Goal: Task Accomplishment & Management: Manage account settings

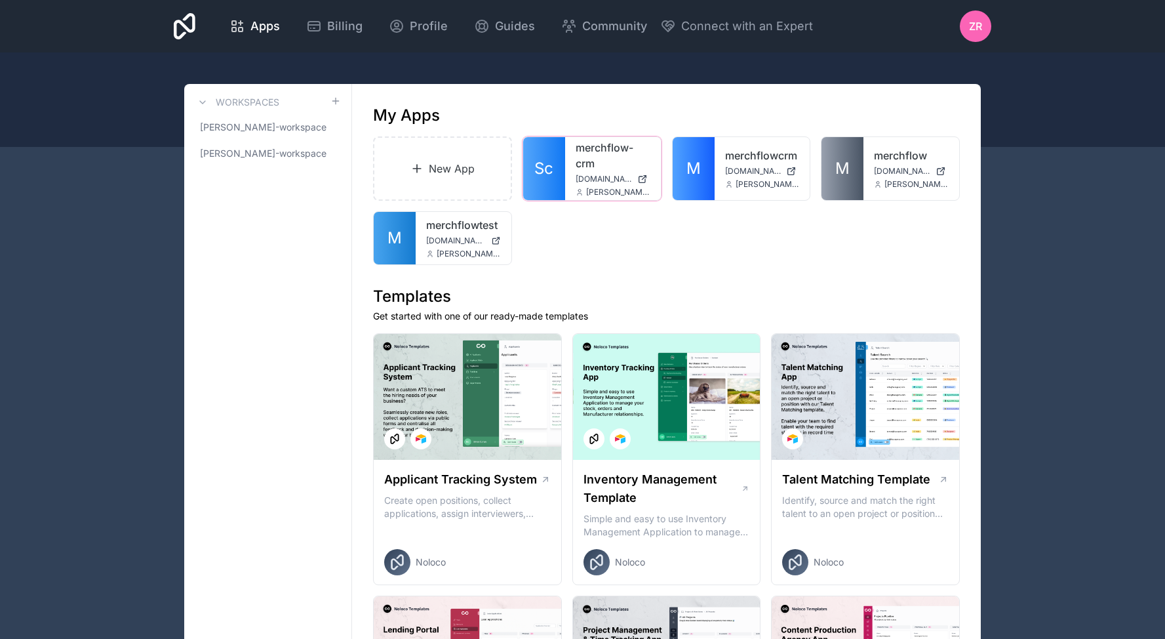
click at [0, 0] on div at bounding box center [0, 0] width 0 height 0
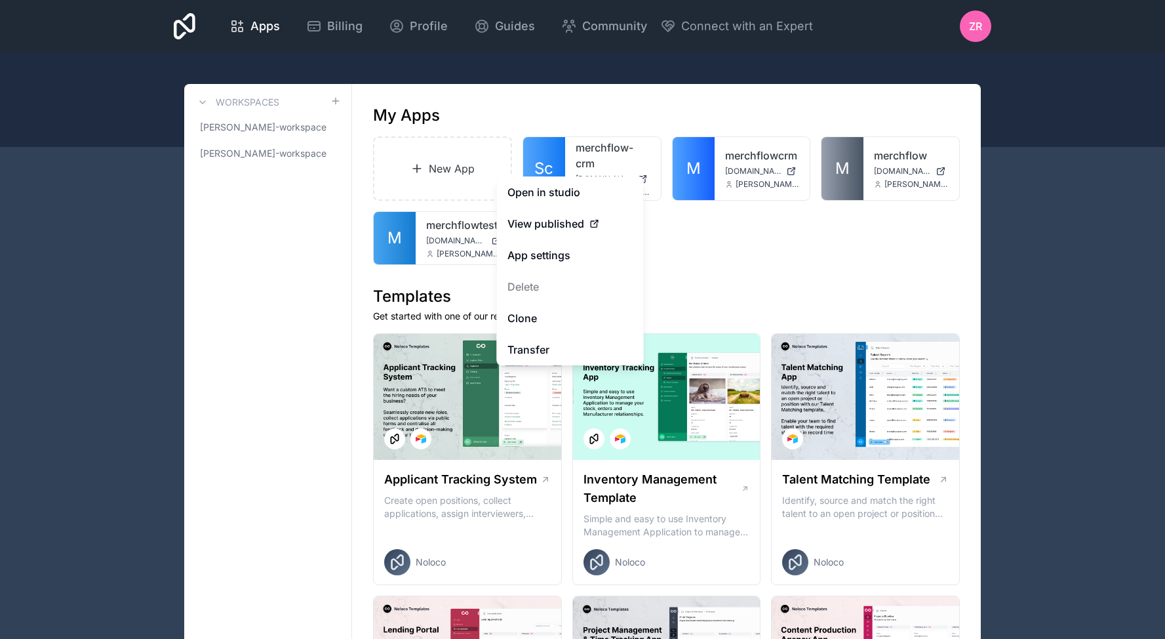
click at [734, 207] on div "New App Sc merchflow-crm [DOMAIN_NAME] [PERSON_NAME][DOMAIN_NAME][EMAIL_ADDRESS…" at bounding box center [666, 200] width 587 height 129
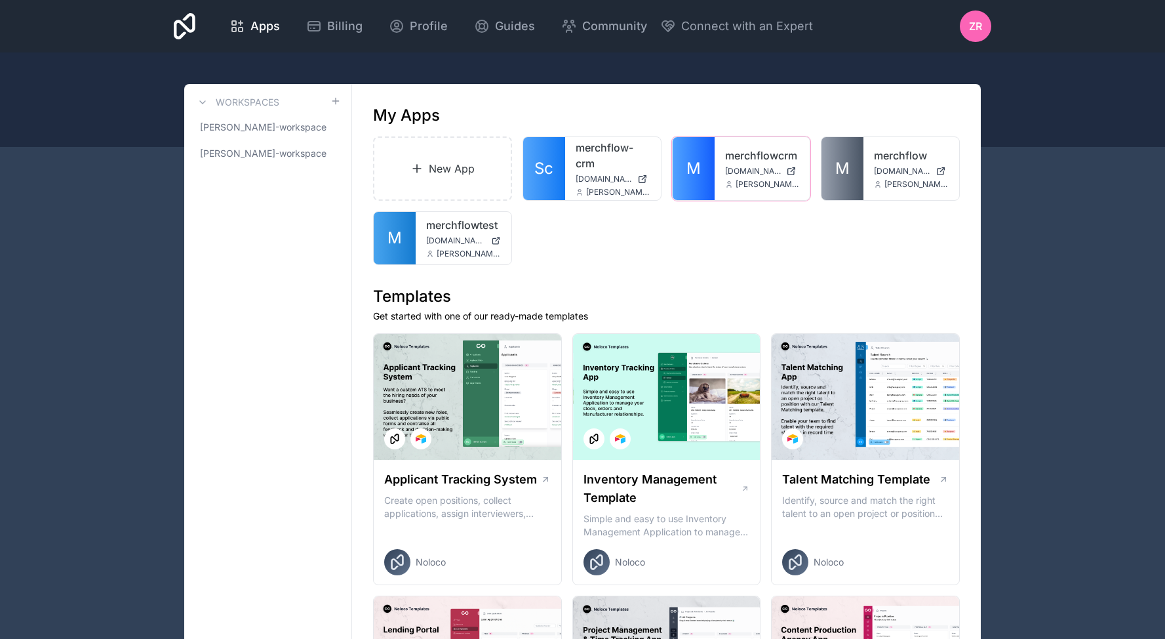
click at [0, 0] on div at bounding box center [0, 0] width 0 height 0
click at [891, 243] on div "New App Sc merchflow-crm [DOMAIN_NAME] [PERSON_NAME][DOMAIN_NAME][EMAIL_ADDRESS…" at bounding box center [666, 200] width 587 height 129
click at [0, 0] on icon at bounding box center [0, 0] width 0 height 0
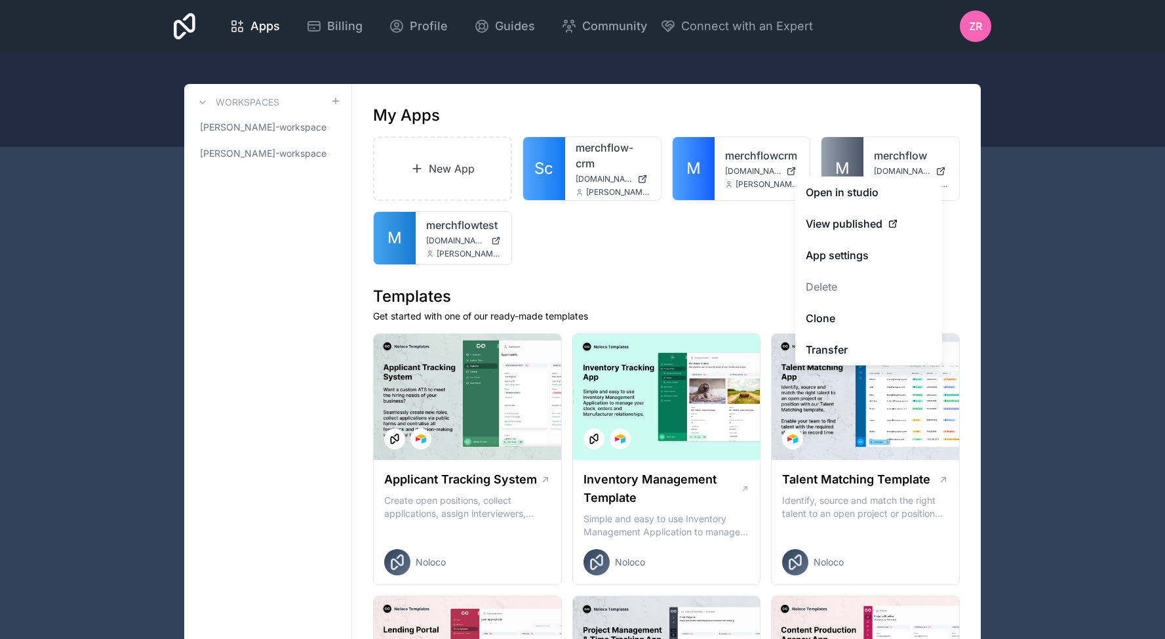
click at [664, 259] on div "New App Sc merchflow-crm [DOMAIN_NAME] [PERSON_NAME][DOMAIN_NAME][EMAIL_ADDRESS…" at bounding box center [666, 200] width 587 height 129
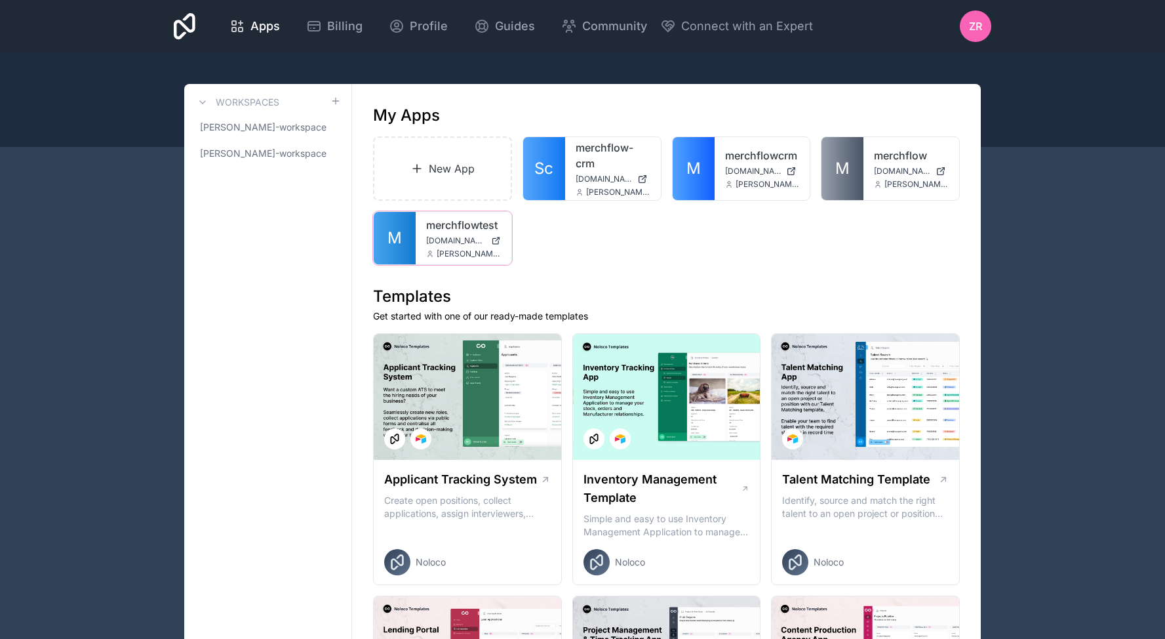
click at [0, 0] on div at bounding box center [0, 0] width 0 height 0
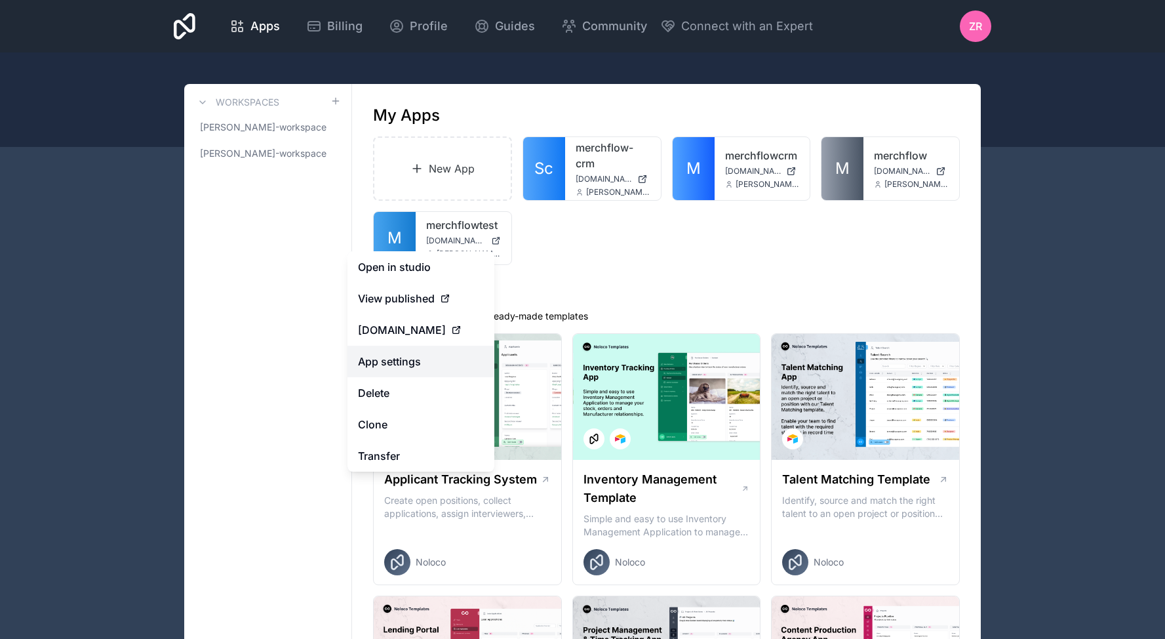
click at [419, 360] on link "App settings" at bounding box center [421, 361] width 147 height 31
